Goal: Information Seeking & Learning: Learn about a topic

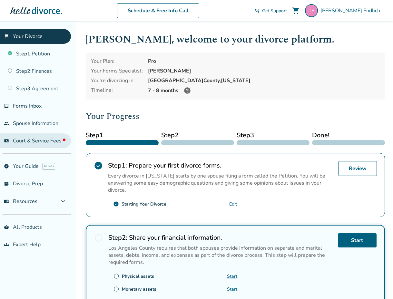
click at [28, 138] on span "Court & Service Fees" at bounding box center [39, 140] width 53 height 7
